Goal: Check status: Check status

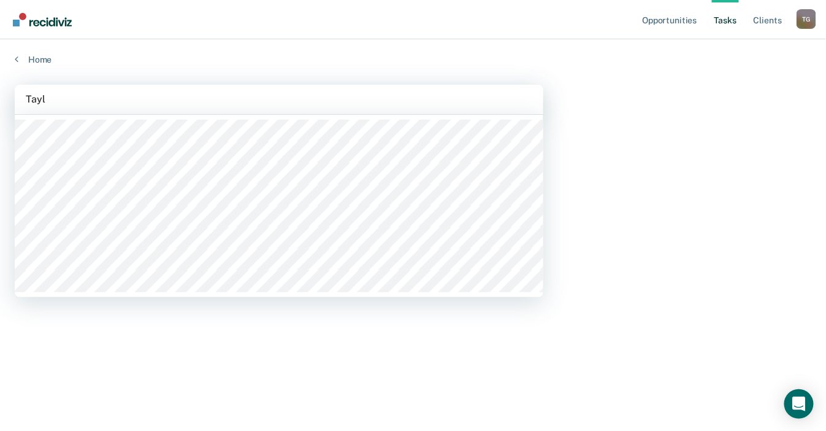
type input "Taylo"
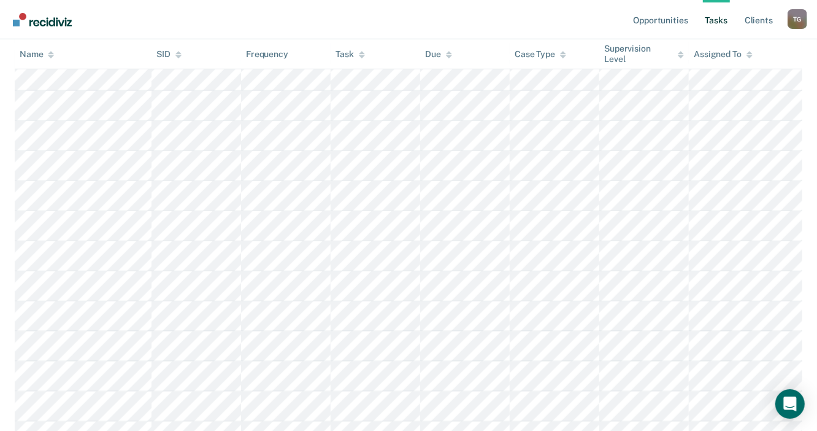
scroll to position [4048, 0]
click at [677, 23] on link "Opportunities" at bounding box center [660, 19] width 59 height 39
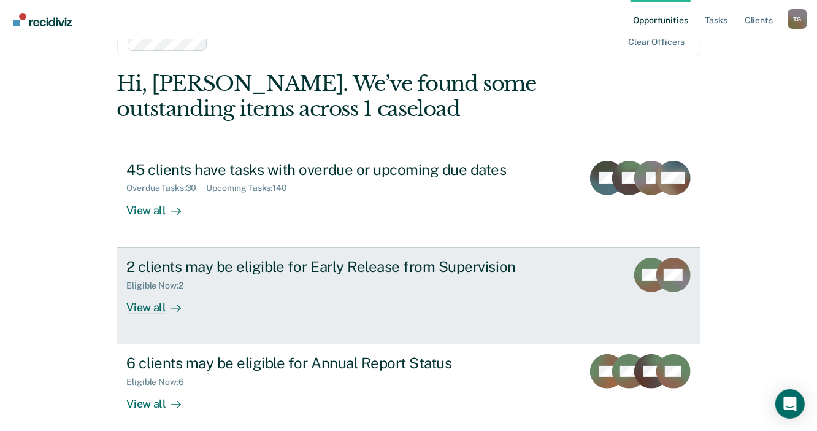
scroll to position [61, 0]
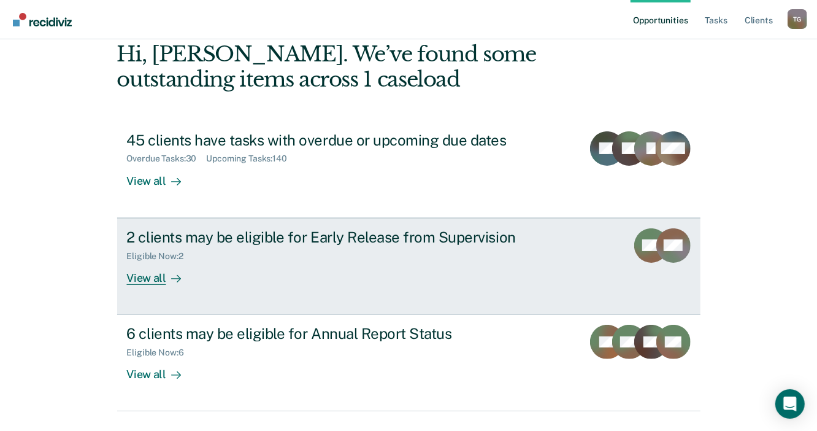
click at [167, 266] on div "View all" at bounding box center [161, 273] width 69 height 24
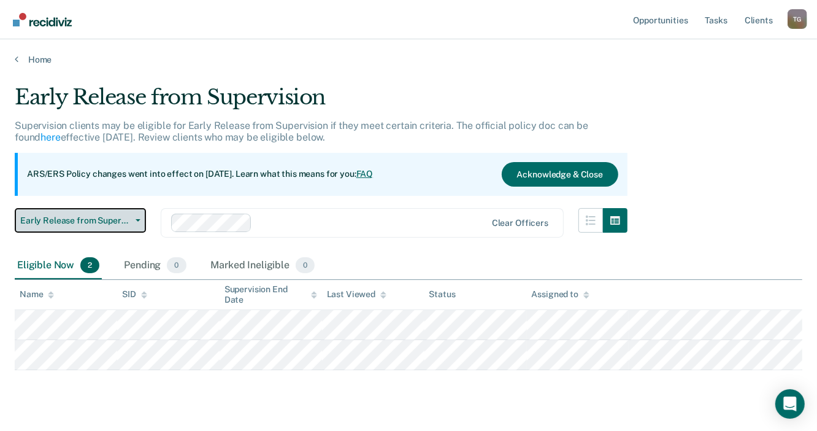
click at [123, 215] on span "Early Release from Supervision" at bounding box center [75, 220] width 110 height 10
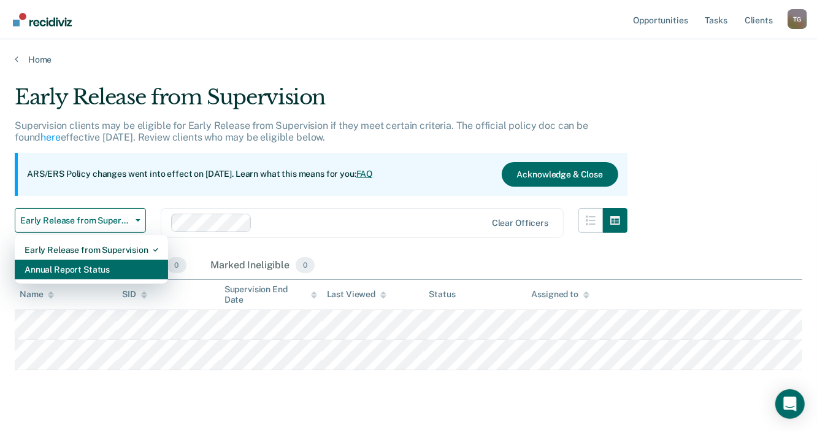
click at [123, 267] on div "Annual Report Status" at bounding box center [92, 269] width 134 height 20
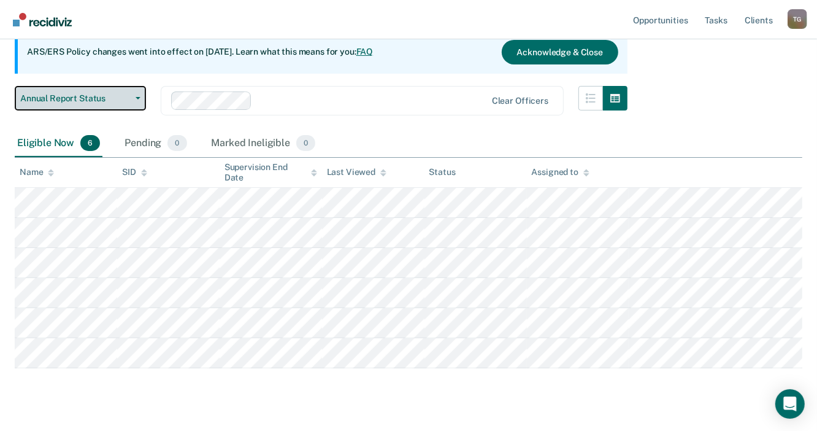
scroll to position [123, 0]
